Goal: Transaction & Acquisition: Purchase product/service

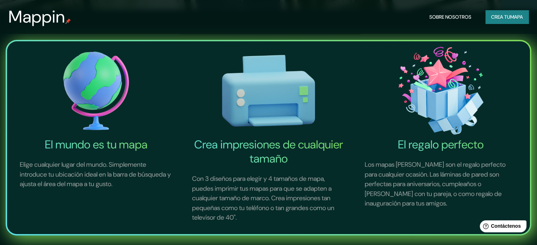
scroll to position [71, 0]
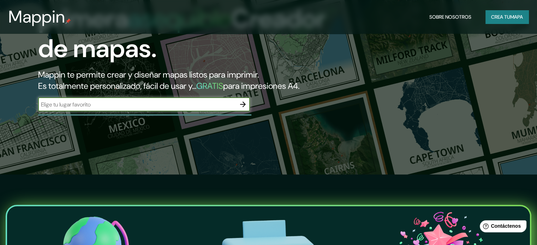
click at [235, 109] on input "text" at bounding box center [137, 105] width 198 height 8
type input "[GEOGRAPHIC_DATA][PERSON_NAME], [GEOGRAPHIC_DATA]"
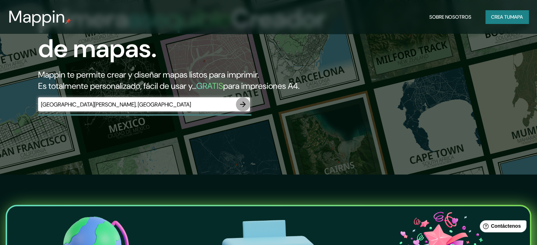
click at [244, 107] on icon "button" at bounding box center [243, 105] width 6 height 6
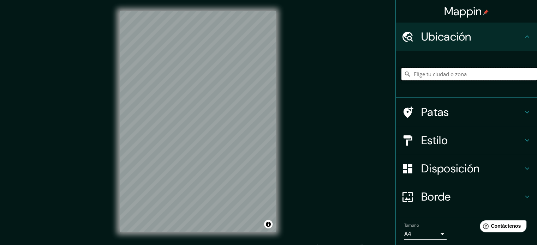
click at [431, 70] on input "Elige tu ciudad o zona" at bounding box center [470, 74] width 136 height 13
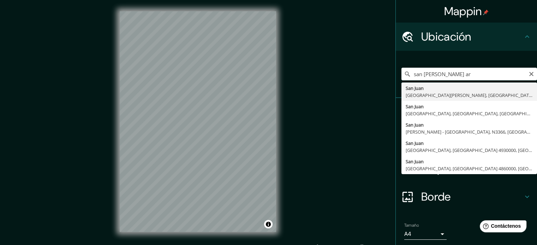
type input "[GEOGRAPHIC_DATA][PERSON_NAME], [GEOGRAPHIC_DATA][PERSON_NAME], [GEOGRAPHIC_DAT…"
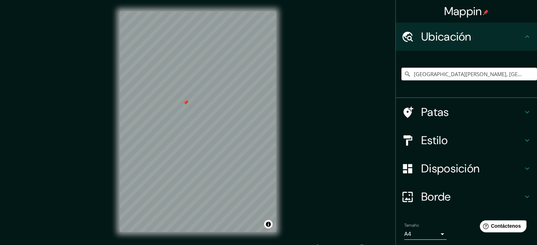
click at [424, 137] on font "Estilo" at bounding box center [434, 140] width 26 height 15
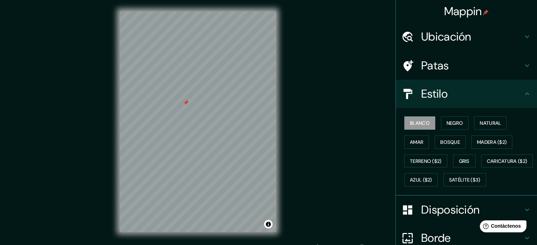
click at [439, 101] on div "Estilo" at bounding box center [466, 94] width 141 height 28
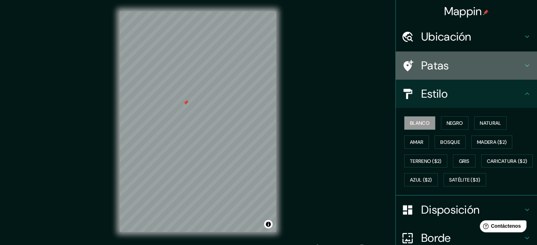
click at [447, 61] on h4 "Patas" at bounding box center [472, 66] width 102 height 14
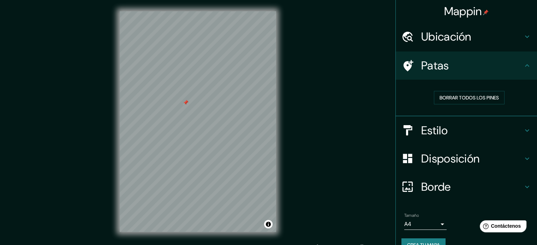
click at [445, 69] on h4 "Patas" at bounding box center [472, 66] width 102 height 14
click at [449, 43] on font "Ubicación" at bounding box center [446, 36] width 50 height 15
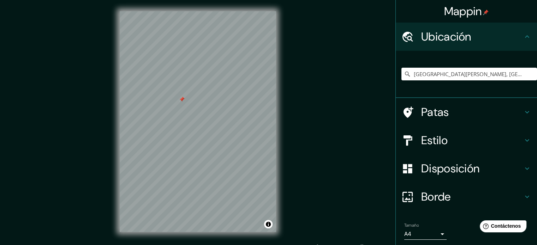
click at [183, 102] on div at bounding box center [182, 100] width 6 height 6
